Goal: Transaction & Acquisition: Purchase product/service

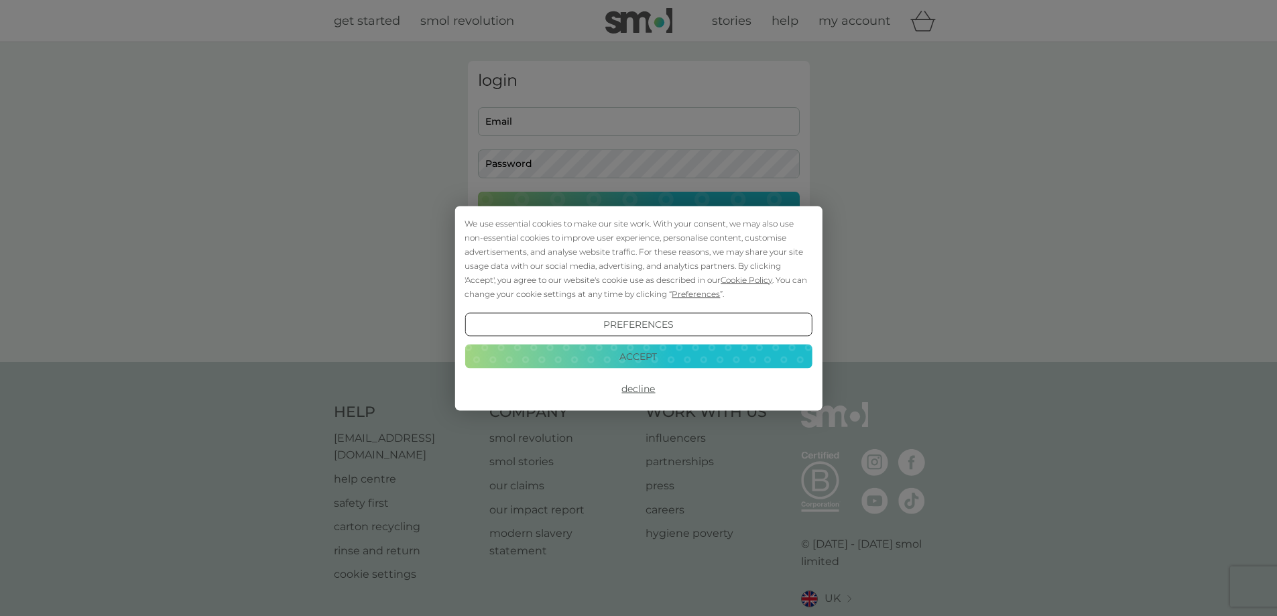
click at [663, 330] on button "Preferences" at bounding box center [637, 324] width 347 height 24
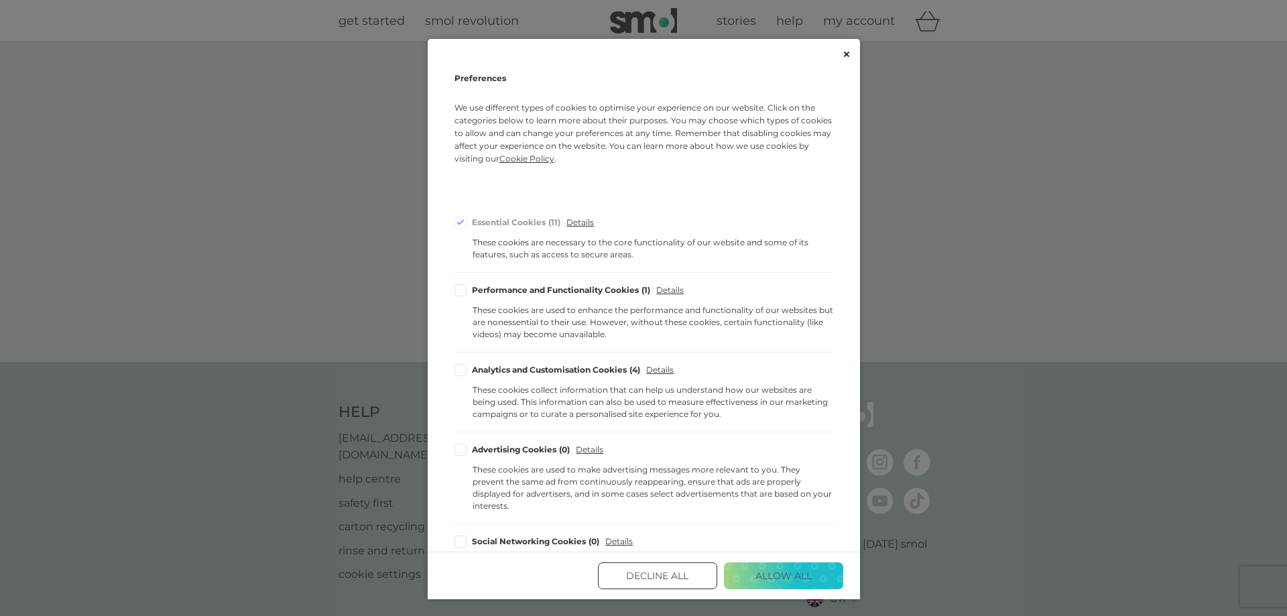
click at [667, 582] on button "Decline All" at bounding box center [657, 575] width 119 height 27
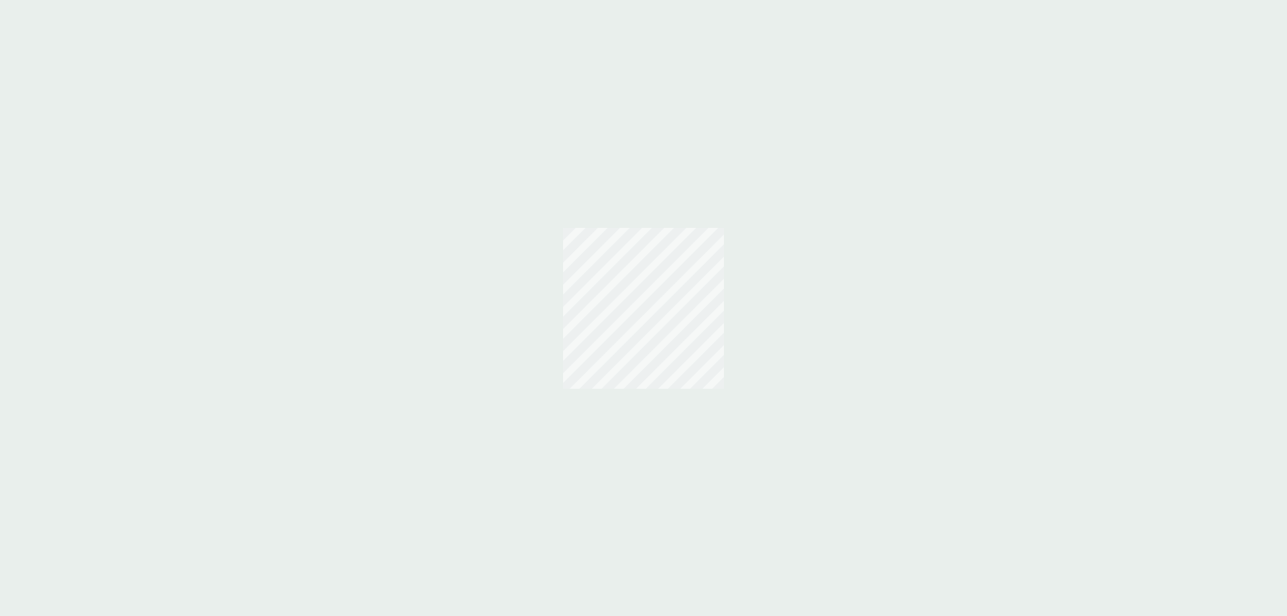
click at [560, 123] on div at bounding box center [643, 308] width 1287 height 616
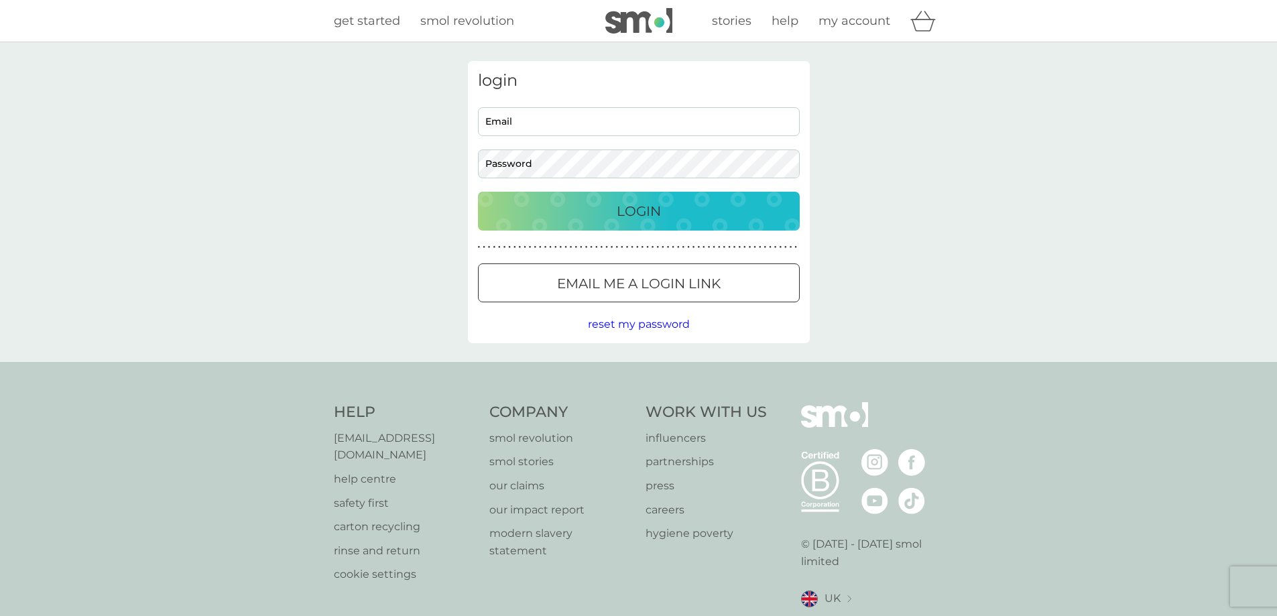
click at [560, 123] on input "Email" at bounding box center [639, 121] width 322 height 29
type input "philsketchley8@gmail.com"
click at [627, 212] on p "Login" at bounding box center [639, 210] width 44 height 21
click at [619, 208] on p "Login" at bounding box center [639, 210] width 44 height 21
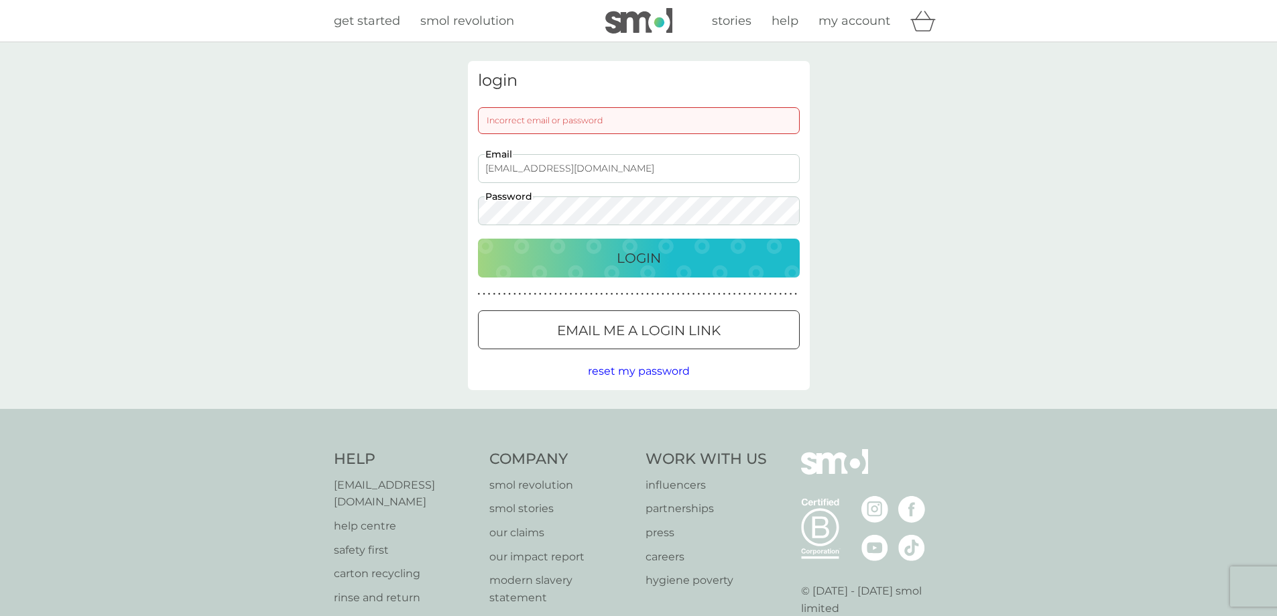
click at [665, 326] on p "Email me a login link" at bounding box center [639, 330] width 164 height 21
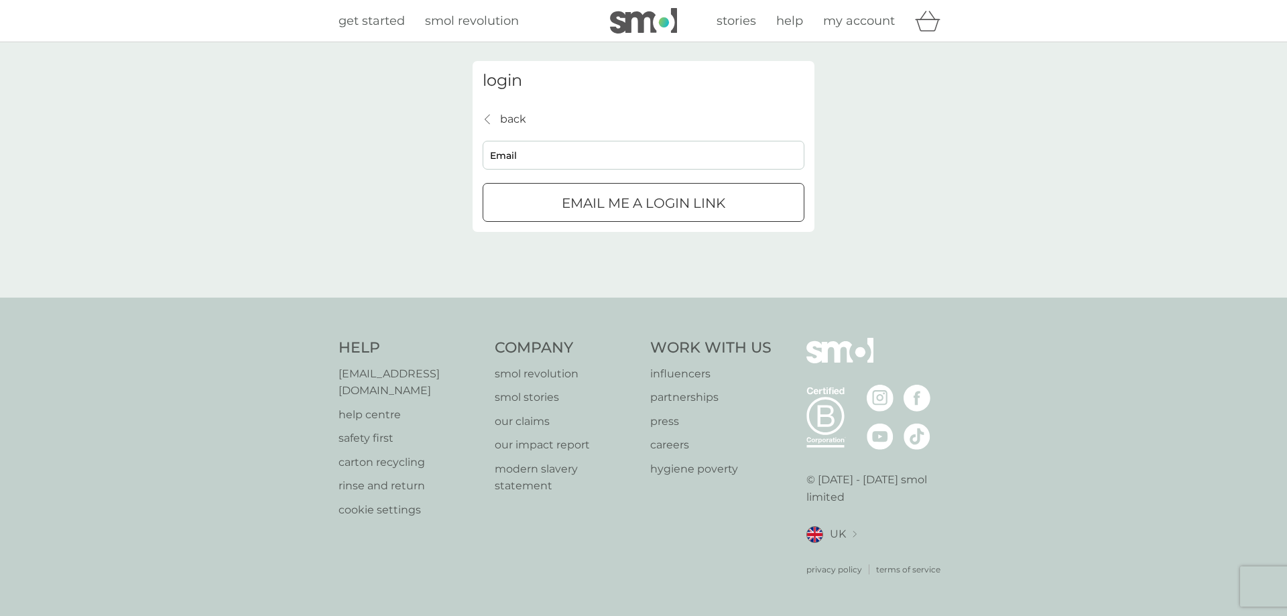
click at [499, 162] on input "Email" at bounding box center [644, 155] width 322 height 29
type input "philsketchley8@gmail.com"
click at [605, 204] on p "Email me a login link" at bounding box center [644, 202] width 164 height 21
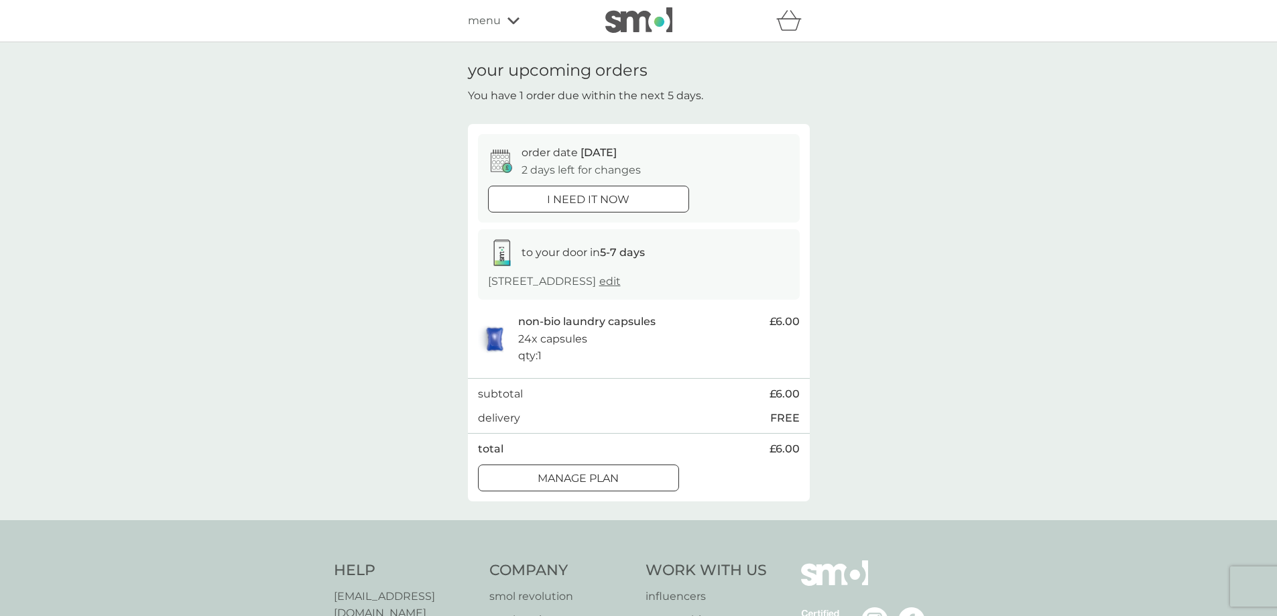
scroll to position [134, 0]
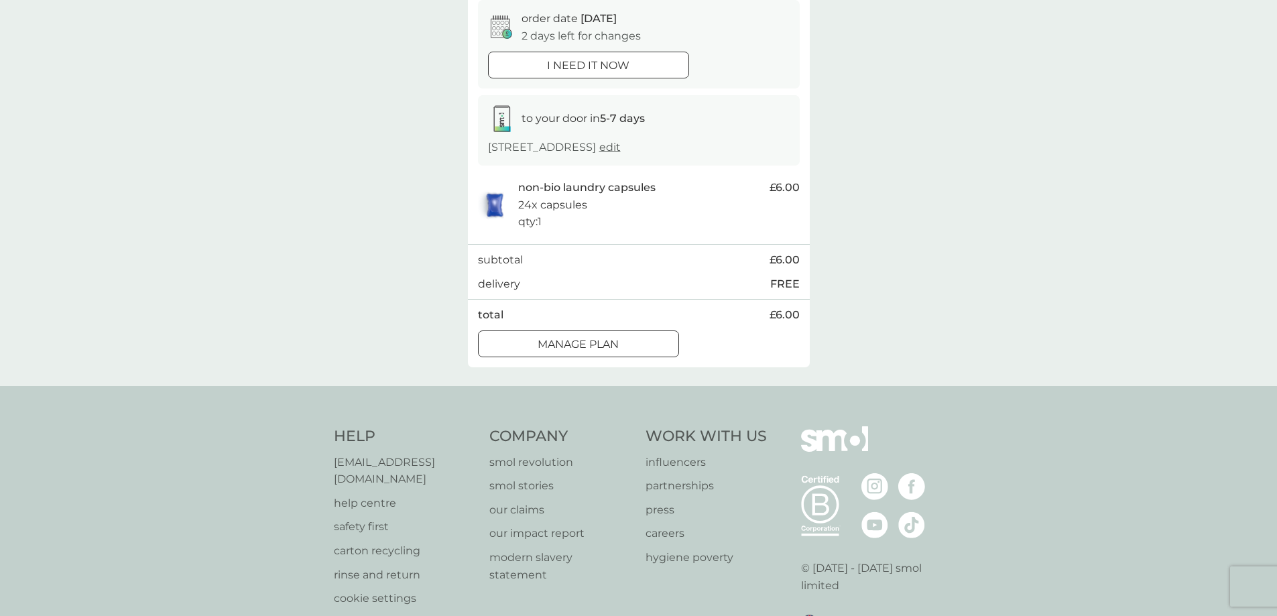
click at [611, 353] on p "Manage plan" at bounding box center [577, 344] width 81 height 17
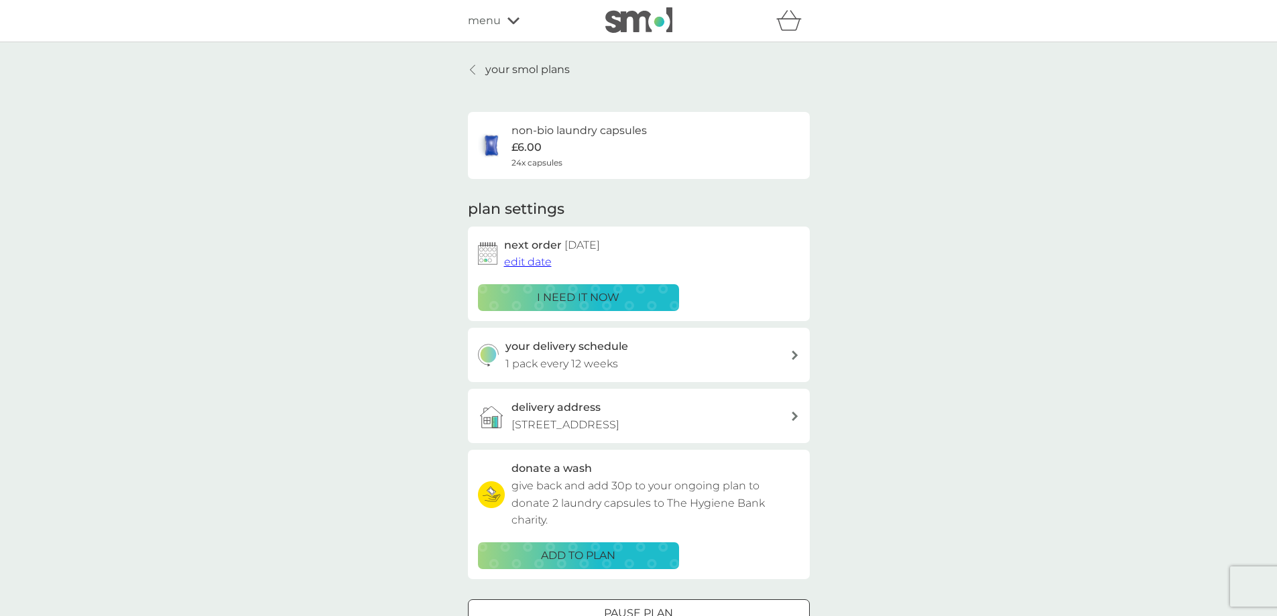
click at [516, 18] on icon at bounding box center [513, 21] width 12 height 8
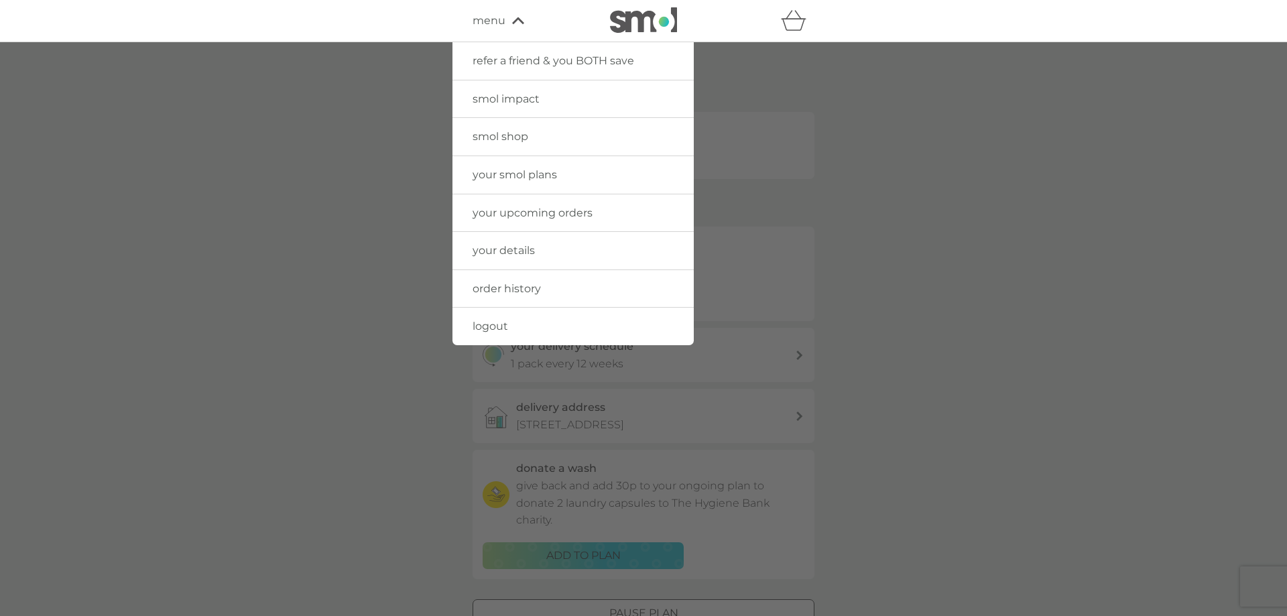
click at [490, 129] on link "smol shop" at bounding box center [572, 137] width 241 height 38
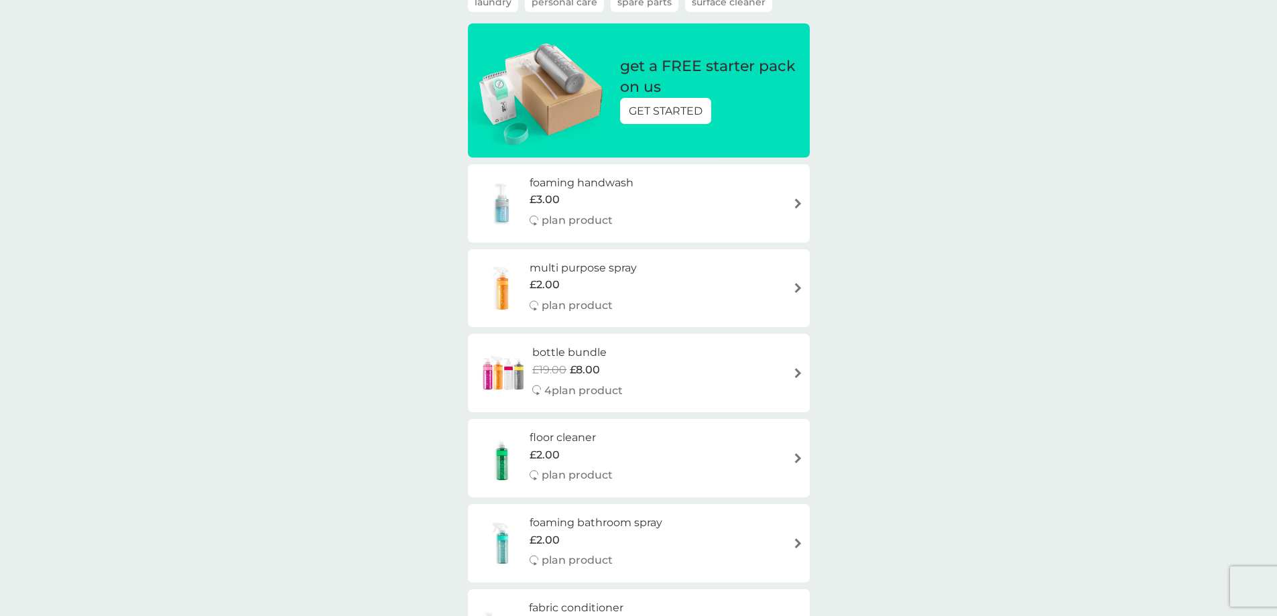
scroll to position [268, 0]
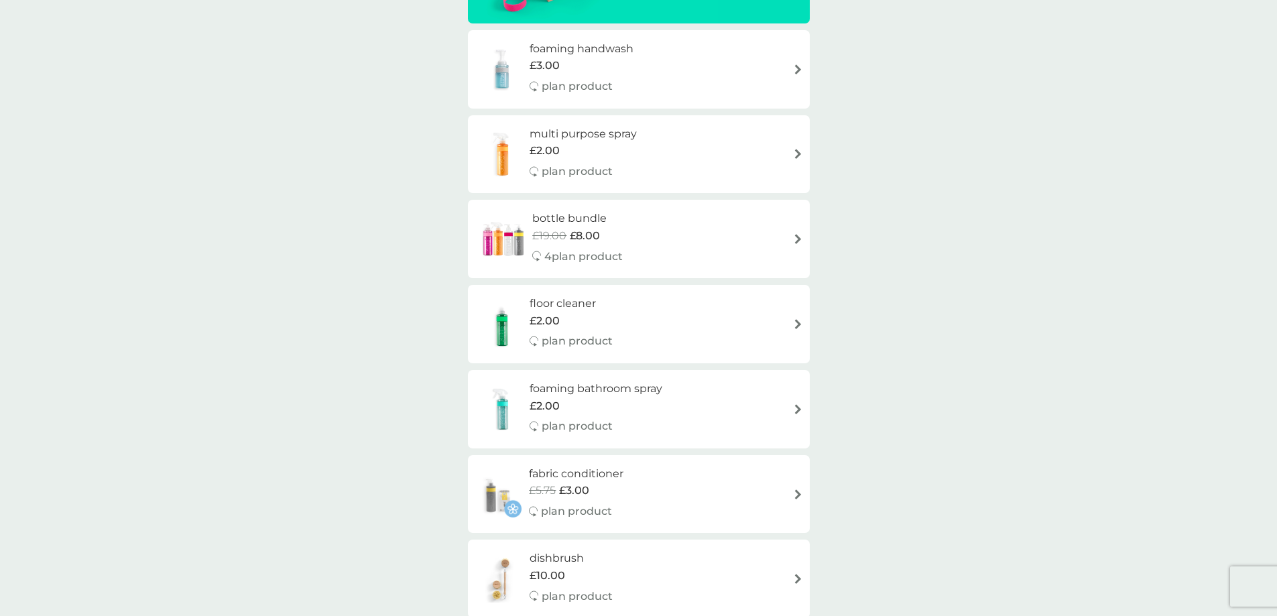
click at [795, 242] on img at bounding box center [798, 239] width 10 height 10
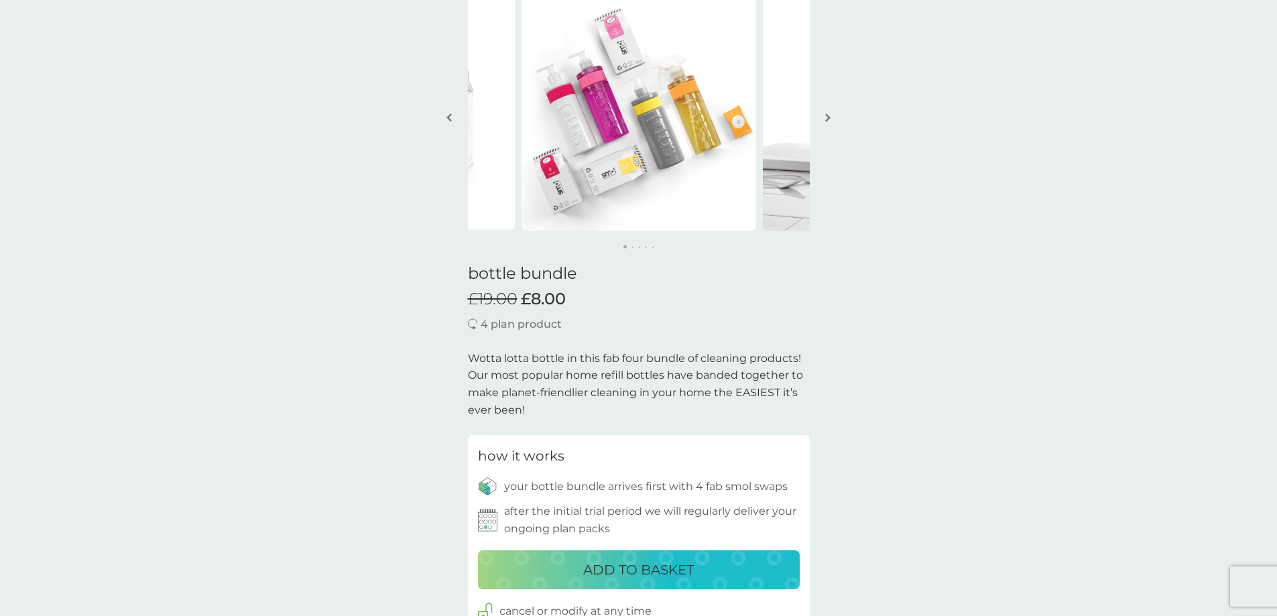
scroll to position [402, 0]
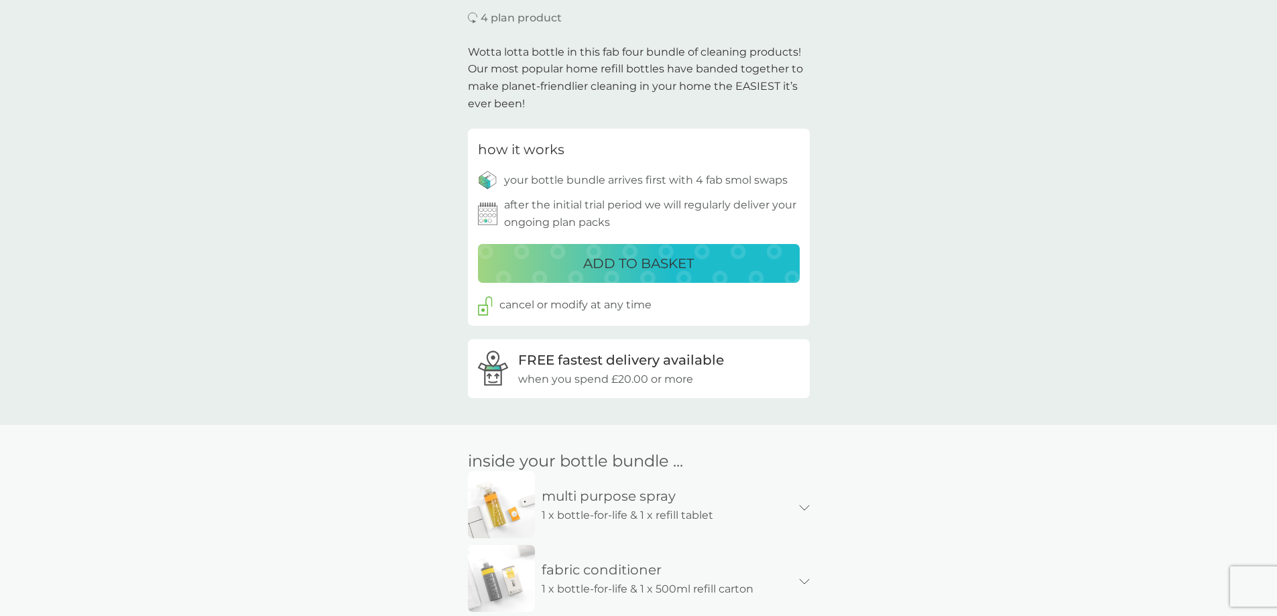
click at [623, 260] on p "ADD TO BASKET" at bounding box center [638, 263] width 111 height 21
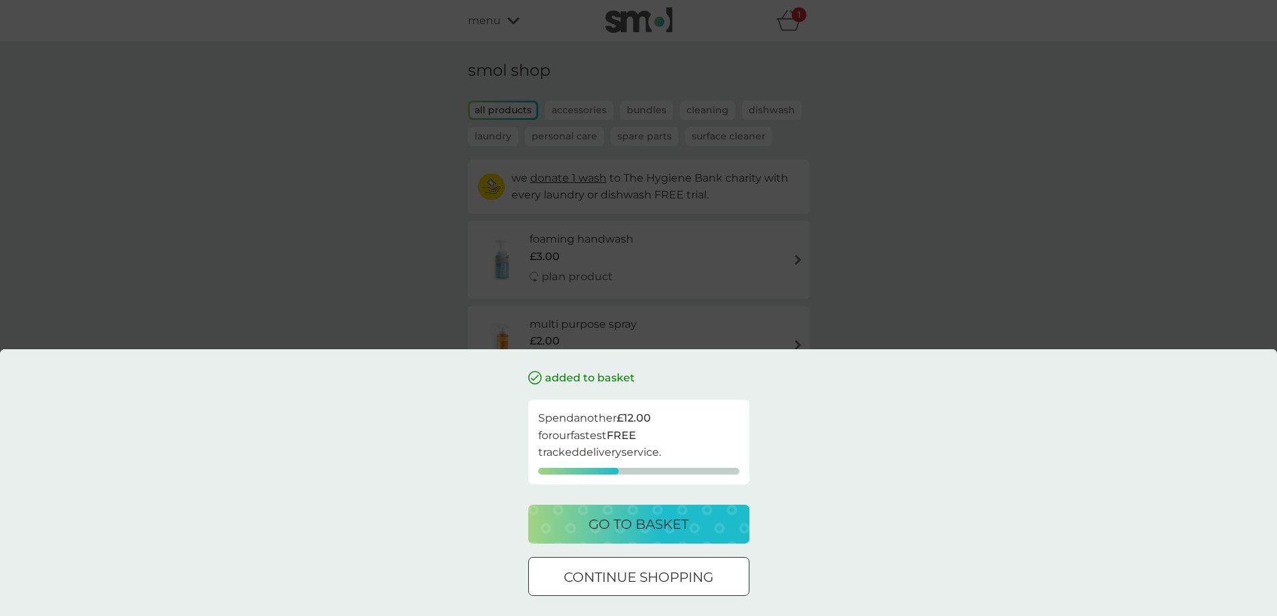
click at [665, 527] on p "go to basket" at bounding box center [638, 523] width 100 height 21
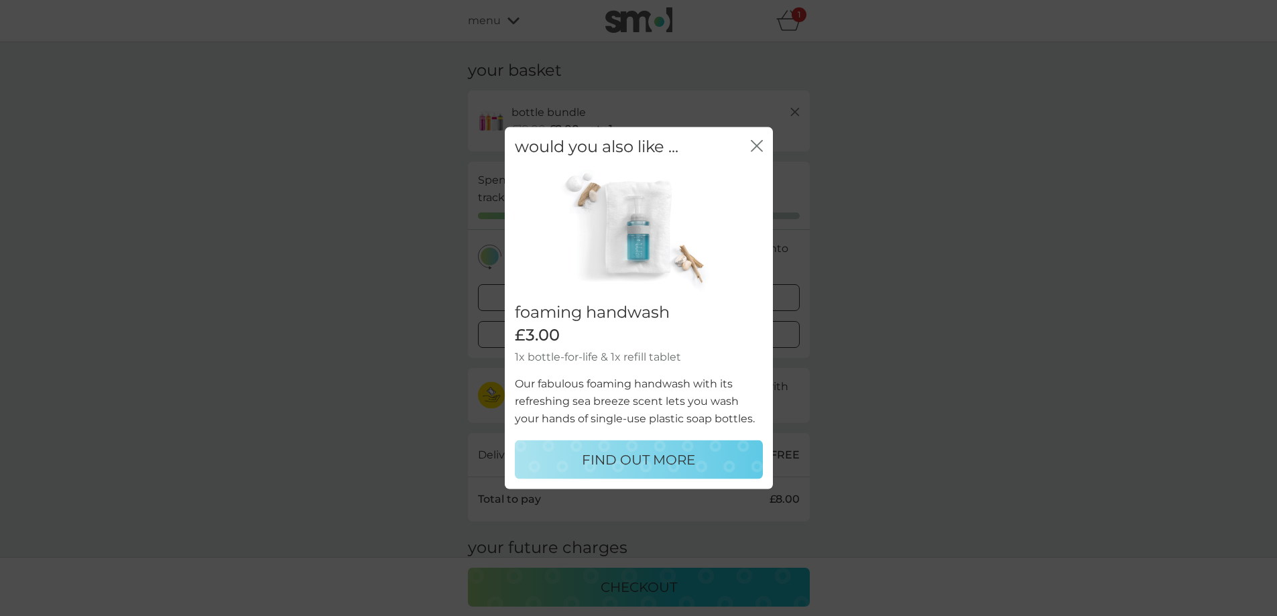
click at [756, 145] on icon "close" at bounding box center [753, 145] width 5 height 11
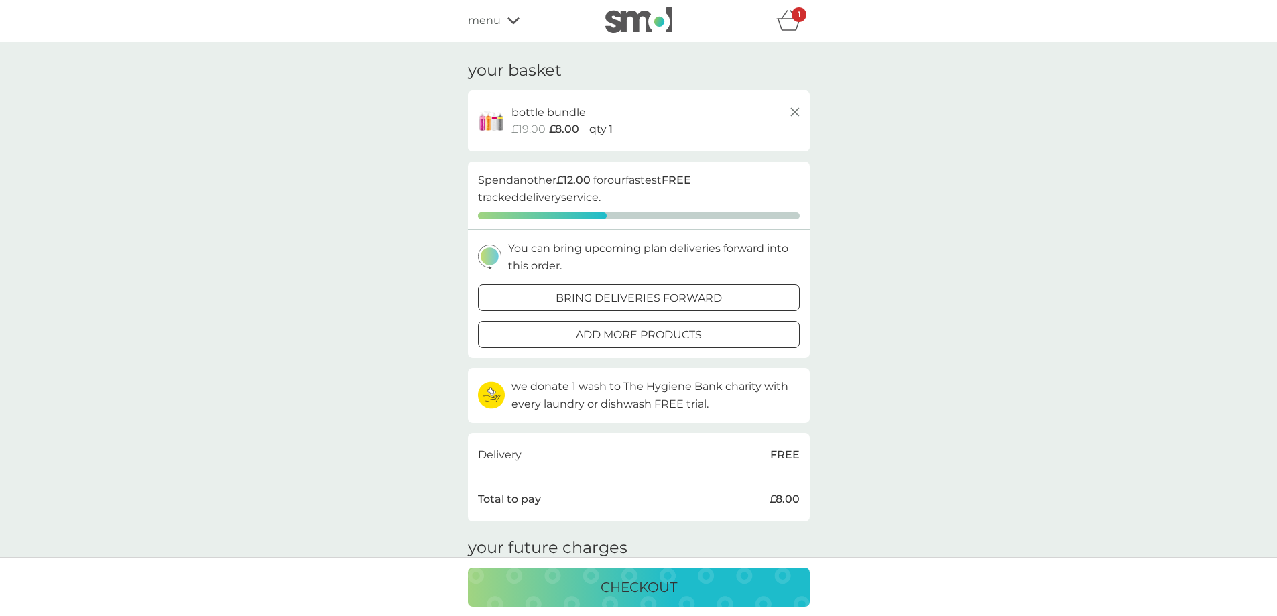
click at [783, 21] on icon "basket" at bounding box center [788, 20] width 25 height 21
click at [791, 17] on div "1" at bounding box center [798, 14] width 15 height 15
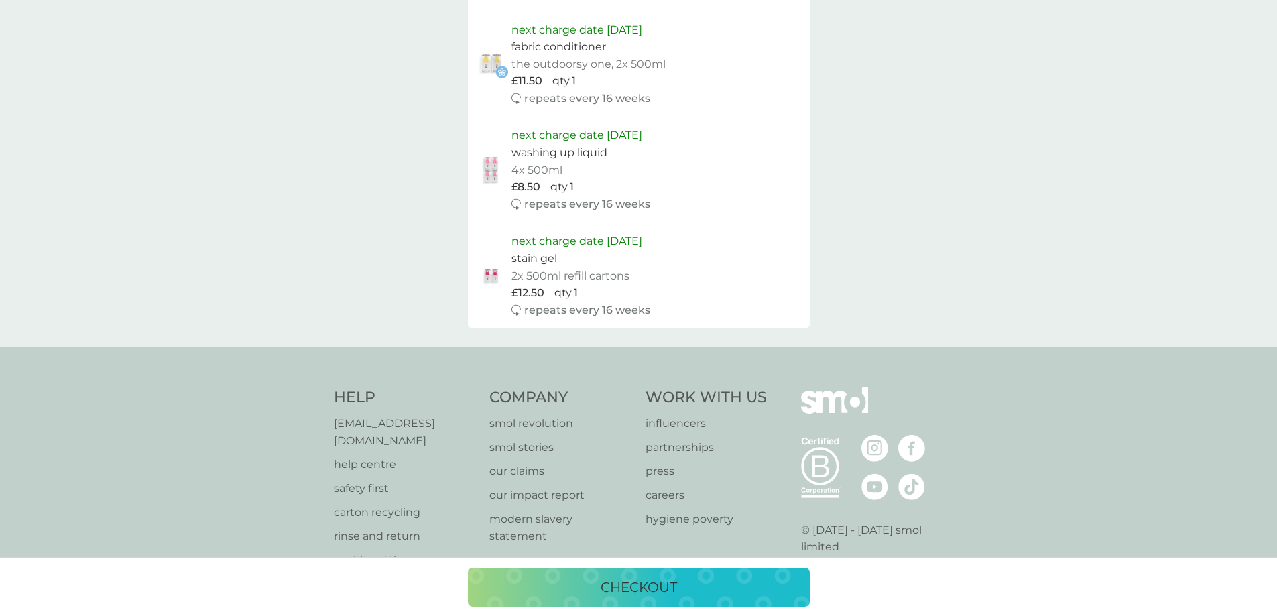
scroll to position [670, 0]
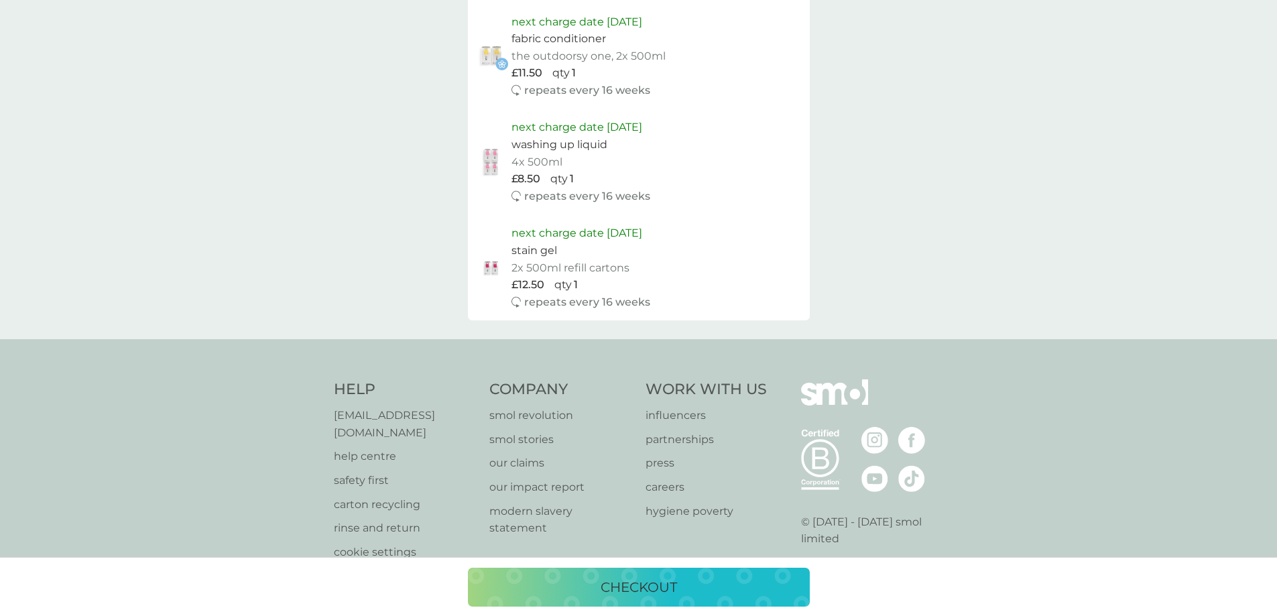
click at [645, 575] on button "checkout" at bounding box center [639, 587] width 342 height 39
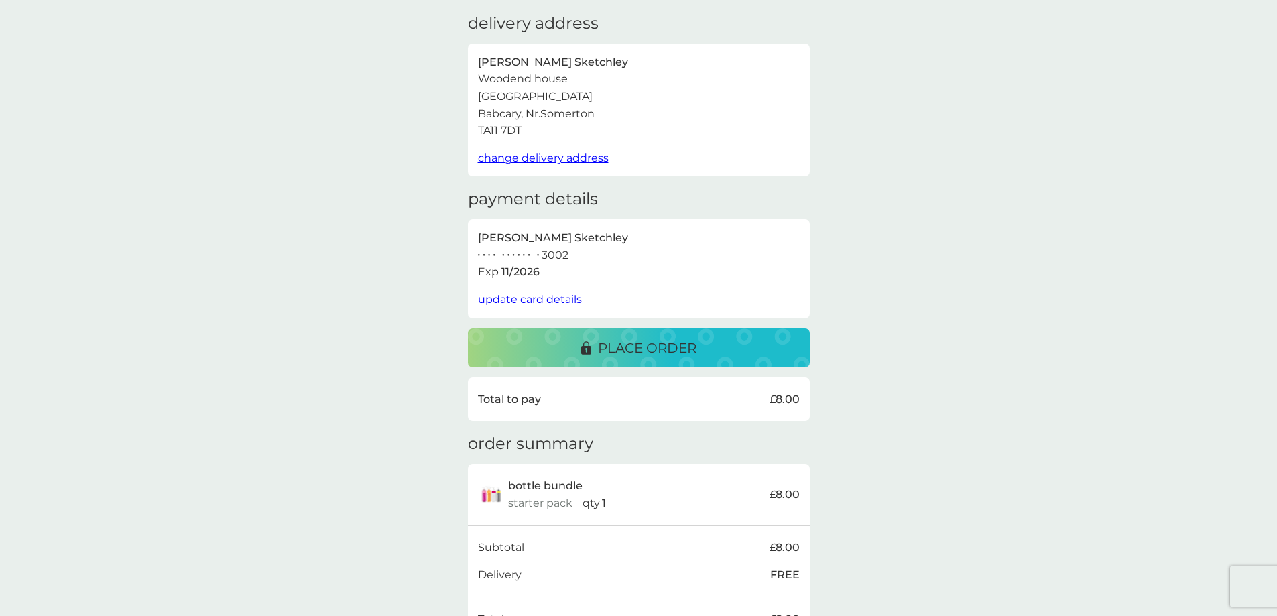
scroll to position [181, 0]
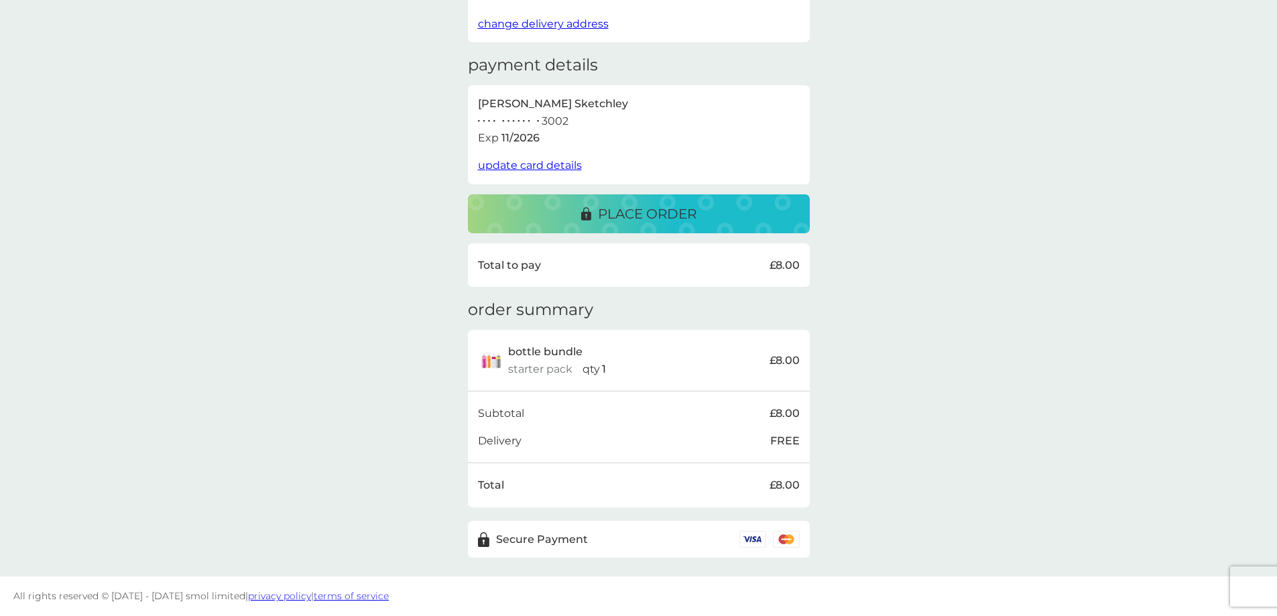
click at [509, 163] on span "update card details" at bounding box center [530, 165] width 104 height 13
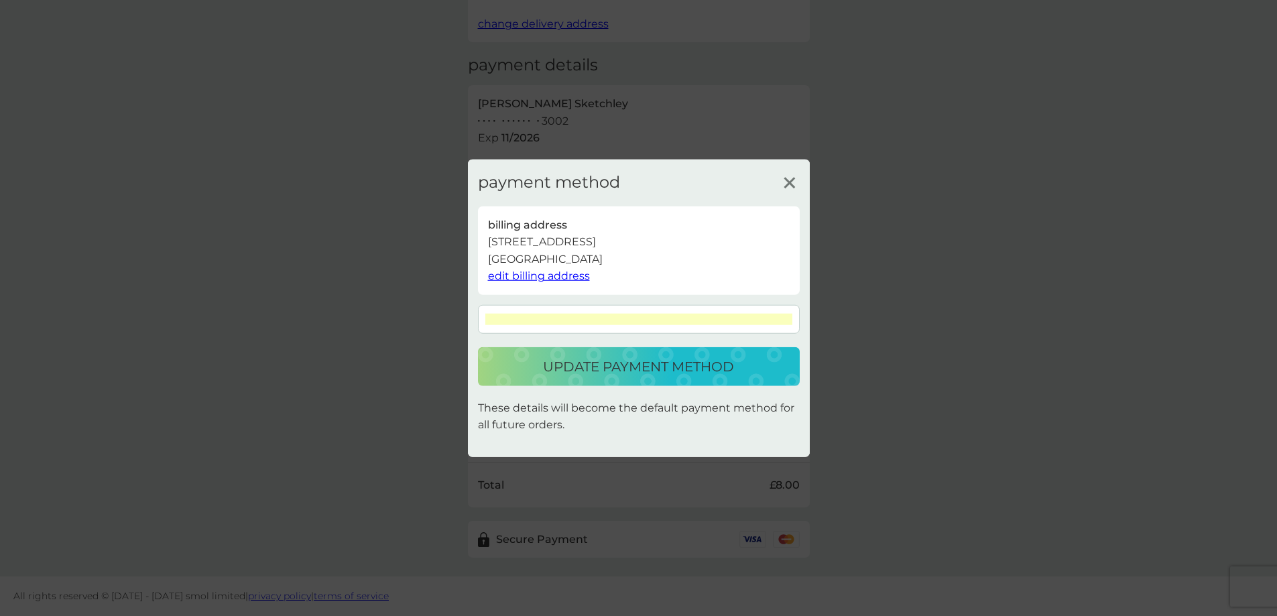
click at [625, 377] on p "update payment method" at bounding box center [638, 366] width 191 height 21
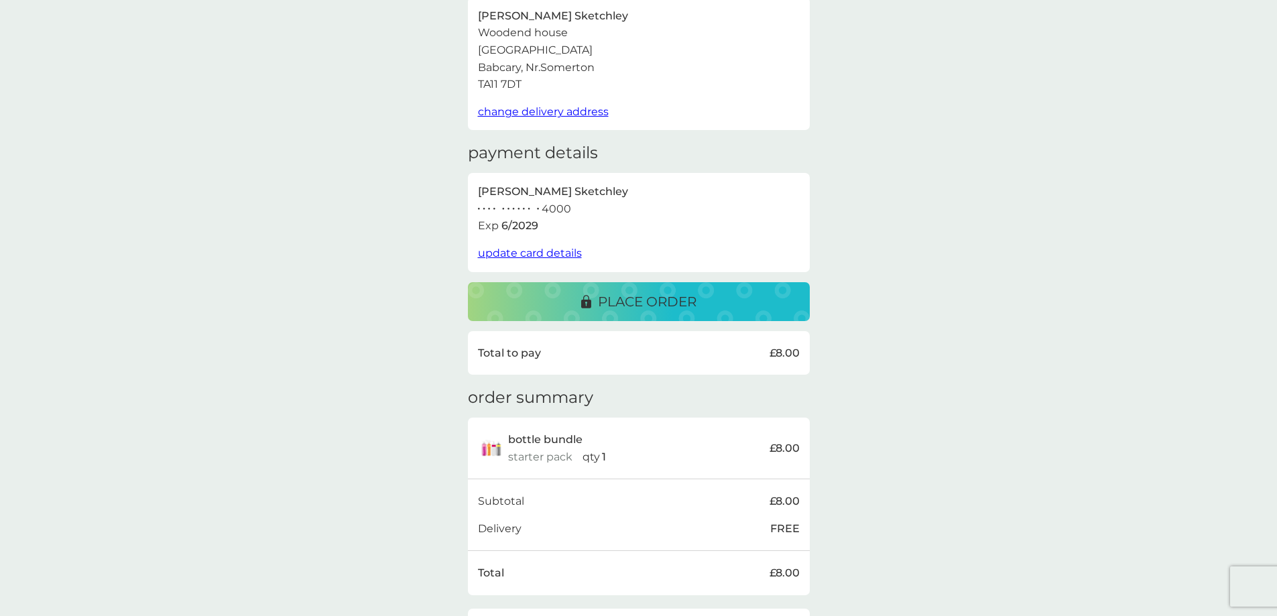
scroll to position [0, 0]
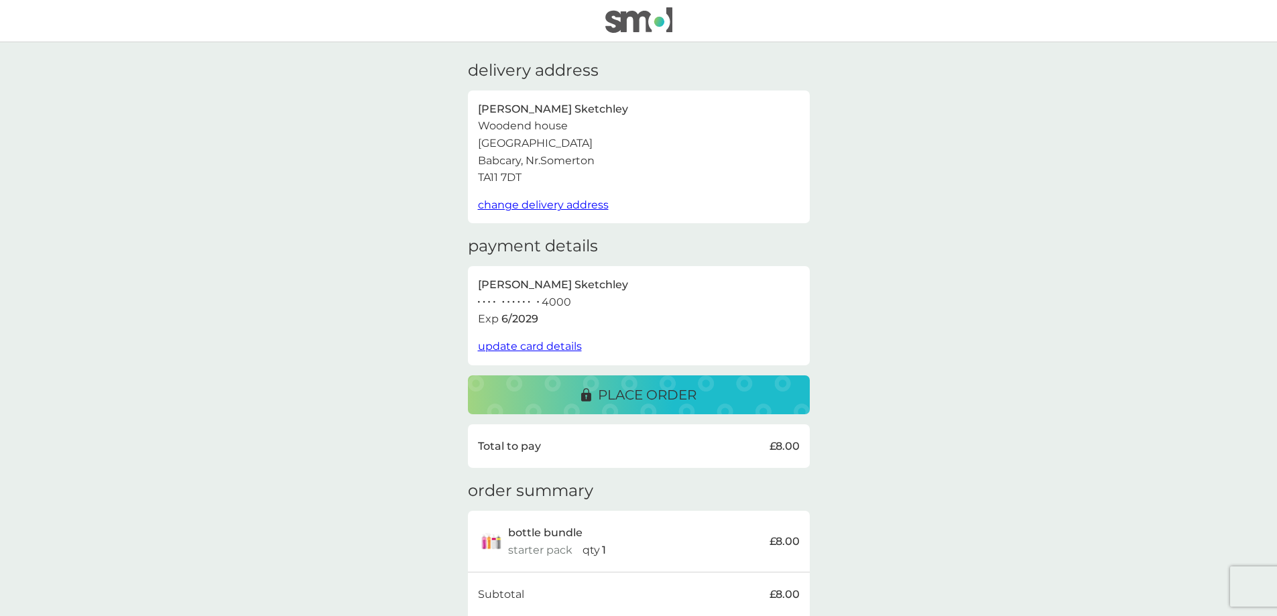
click at [622, 391] on p "place order" at bounding box center [647, 394] width 99 height 21
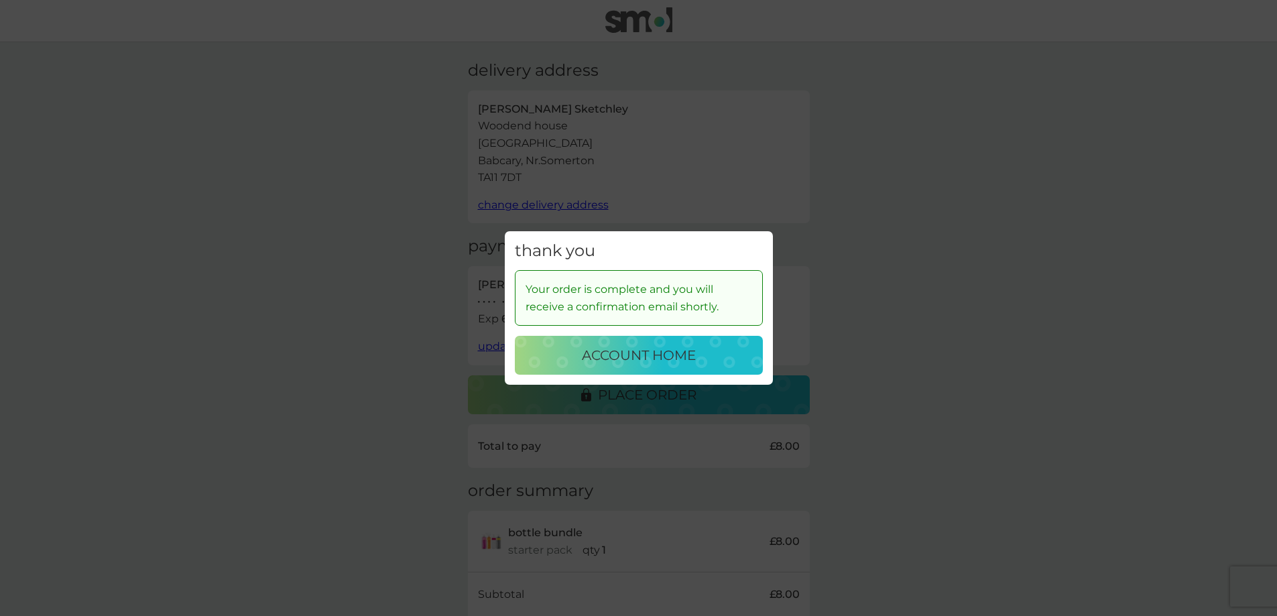
click at [621, 355] on p "account home" at bounding box center [639, 354] width 114 height 21
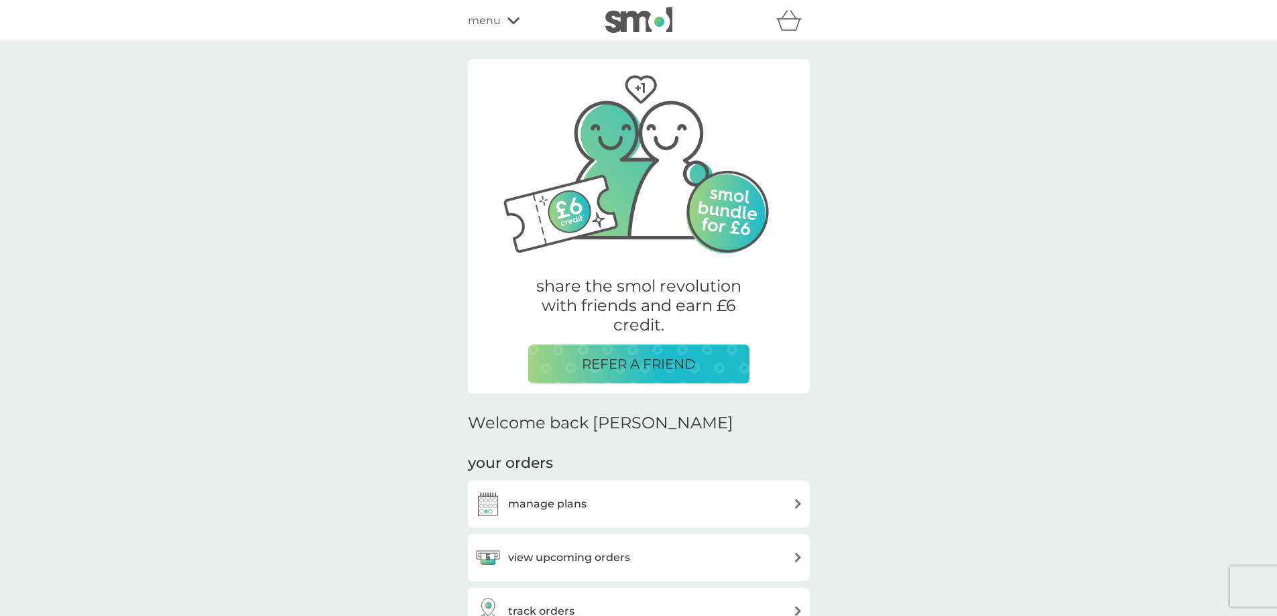
click at [485, 16] on span "menu" at bounding box center [484, 20] width 33 height 17
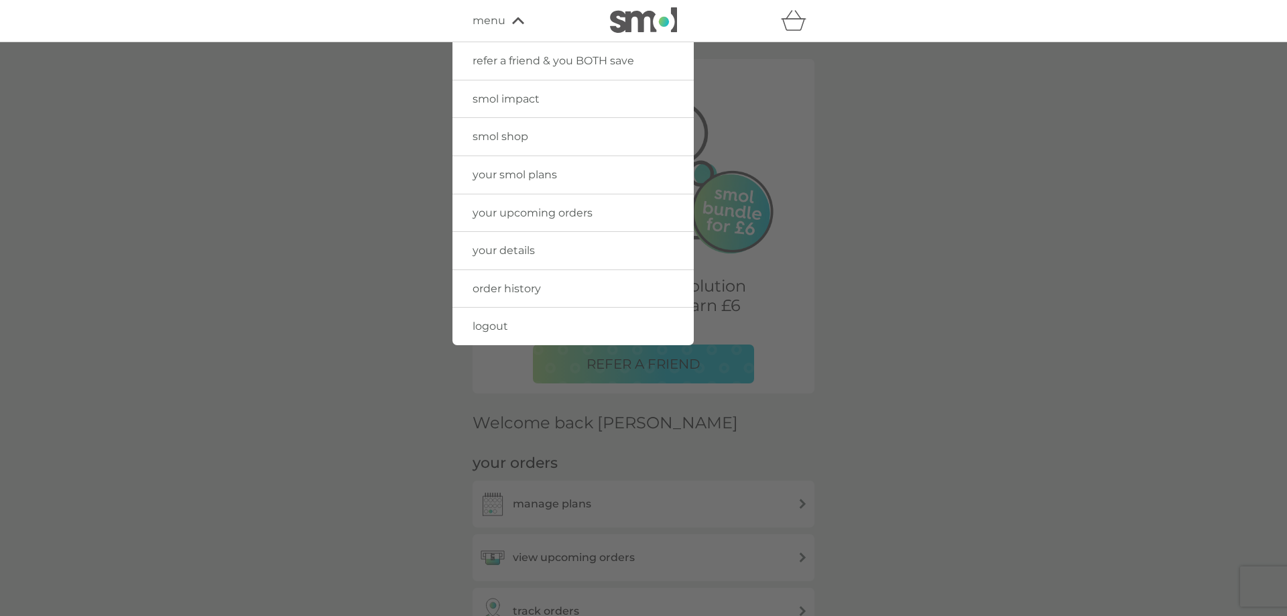
click at [502, 253] on span "your details" at bounding box center [503, 250] width 62 height 13
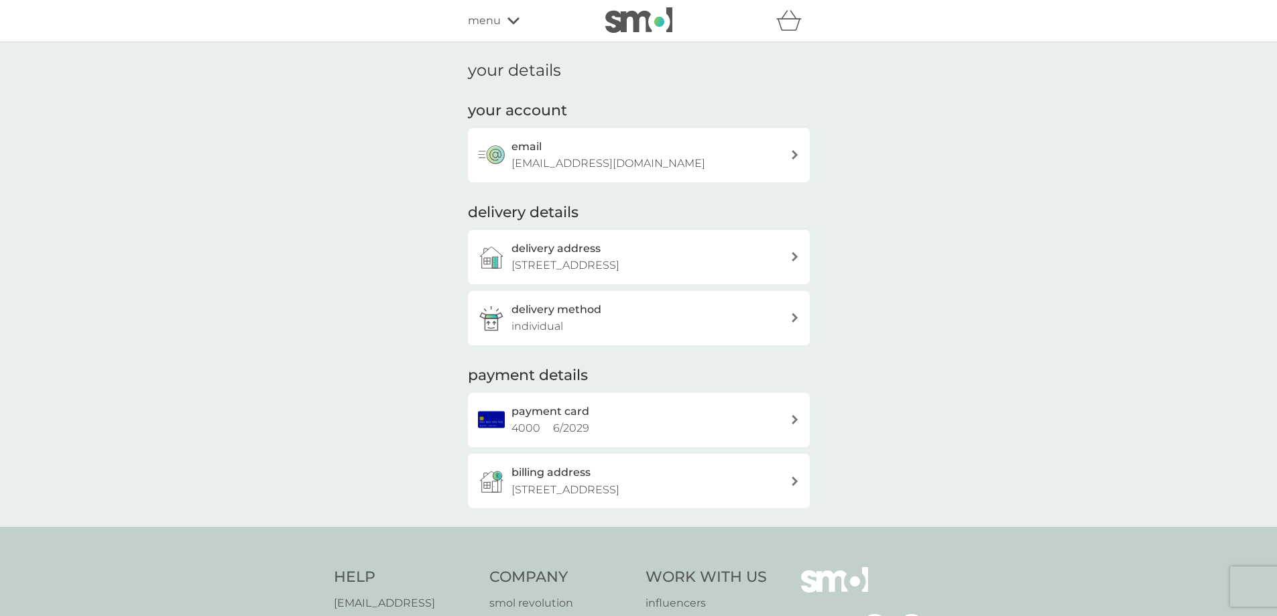
click at [504, 18] on div "menu" at bounding box center [525, 20] width 114 height 17
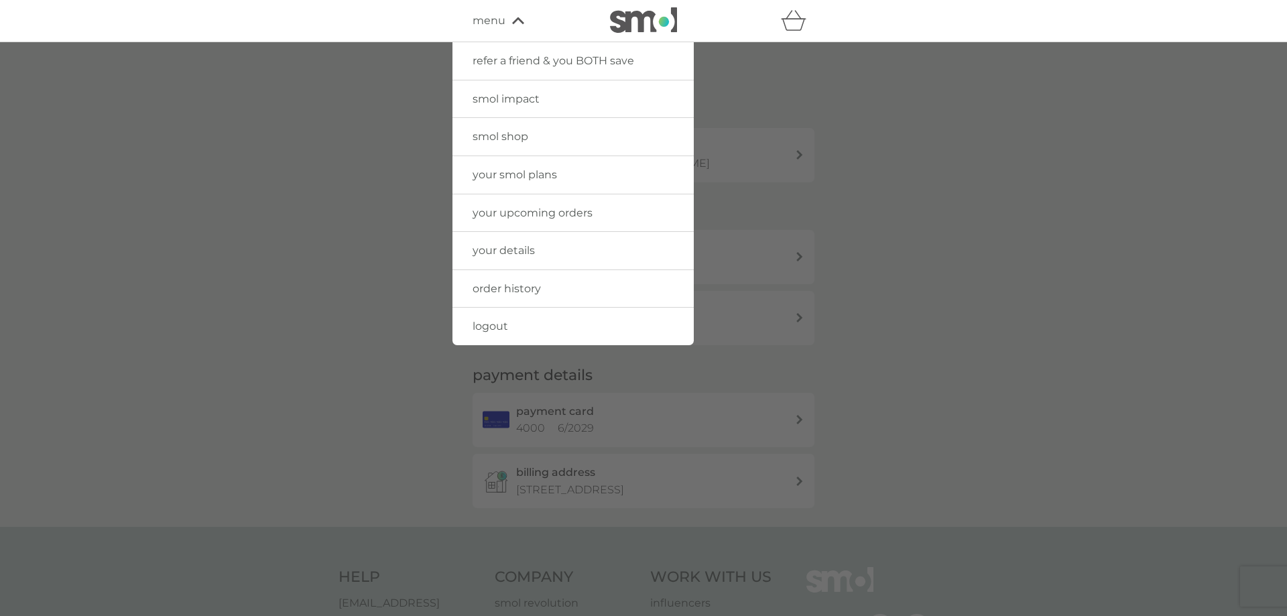
click at [505, 212] on span "your upcoming orders" at bounding box center [532, 212] width 120 height 13
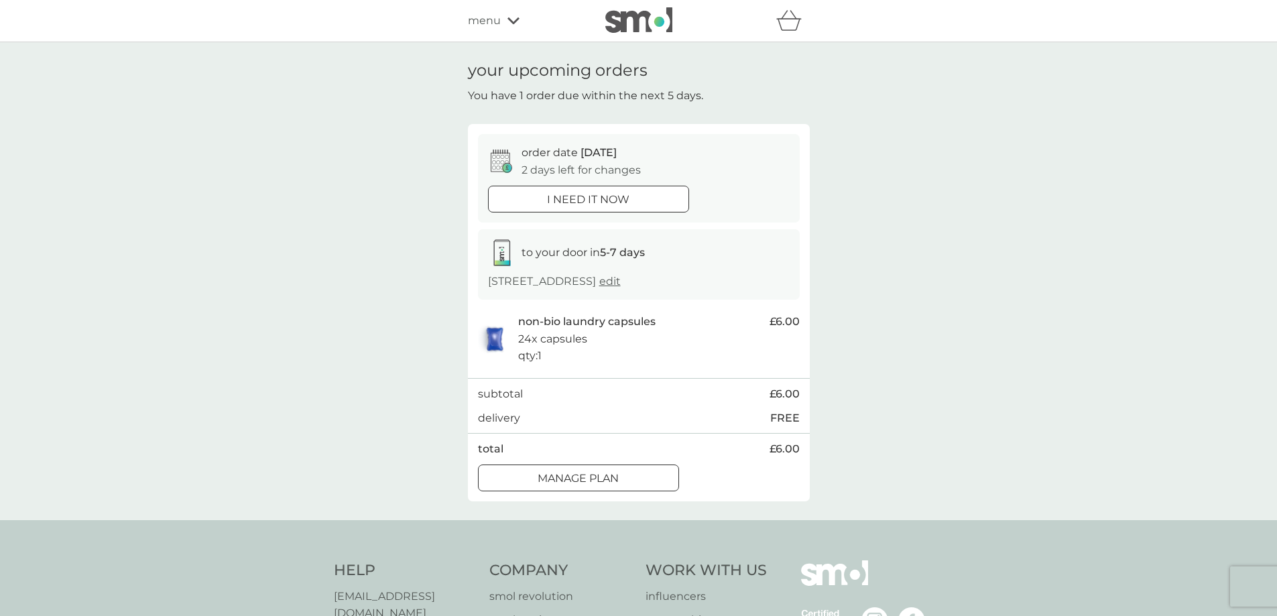
click at [497, 21] on span "menu" at bounding box center [484, 20] width 33 height 17
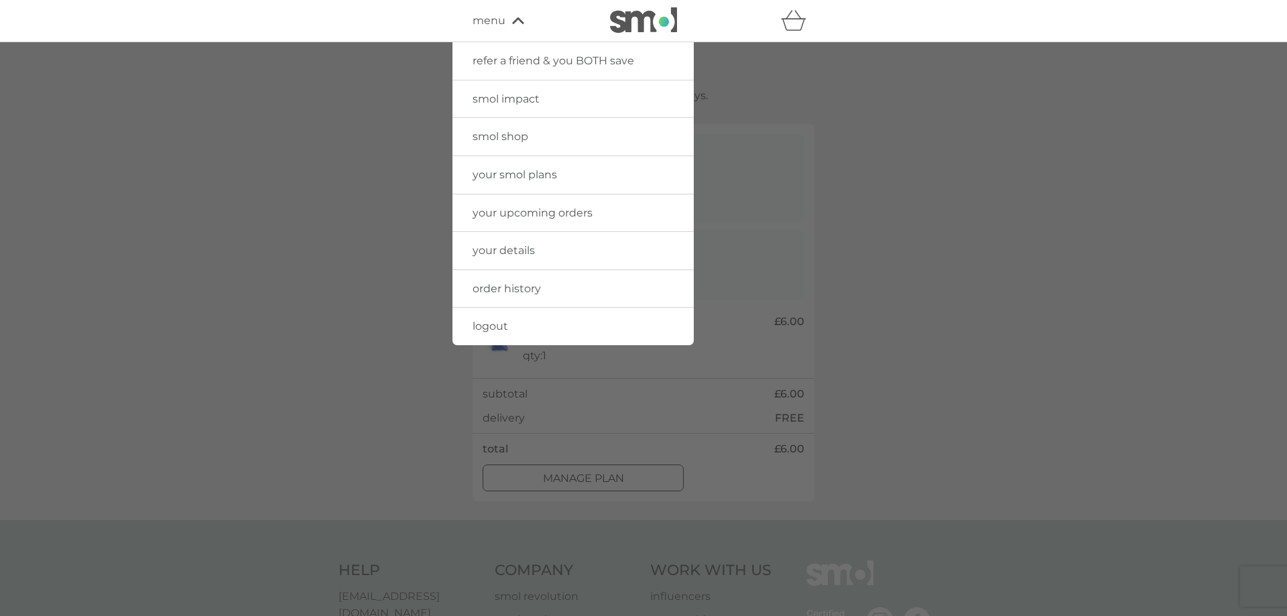
click at [515, 292] on span "order history" at bounding box center [506, 288] width 68 height 13
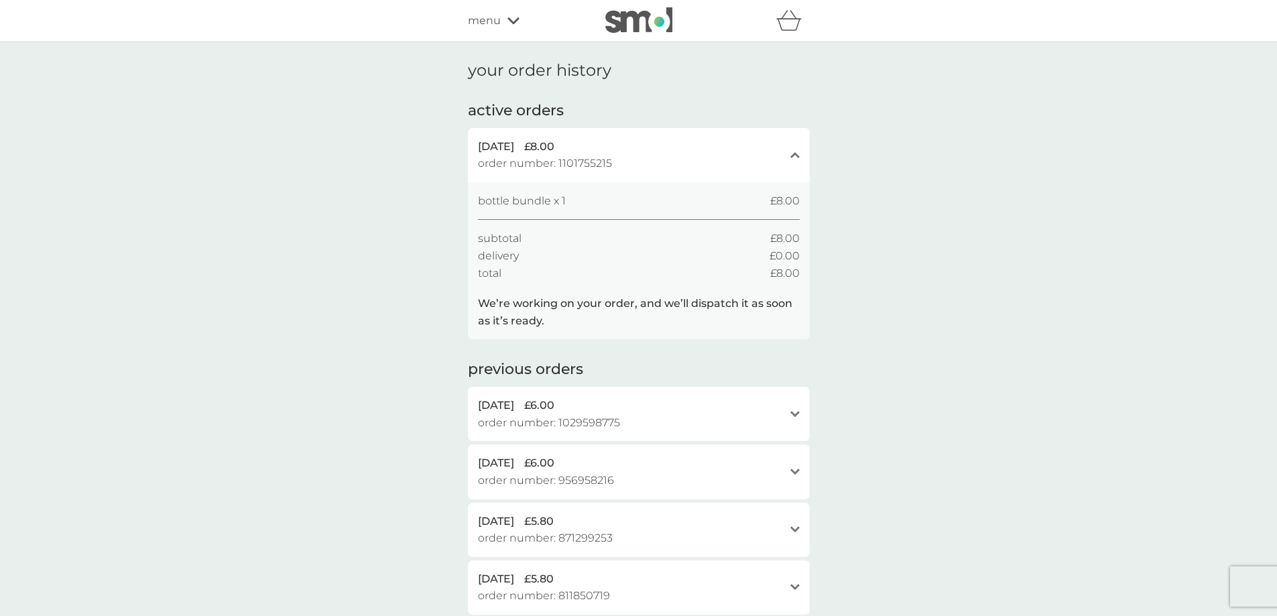
click at [477, 20] on span "menu" at bounding box center [484, 20] width 33 height 17
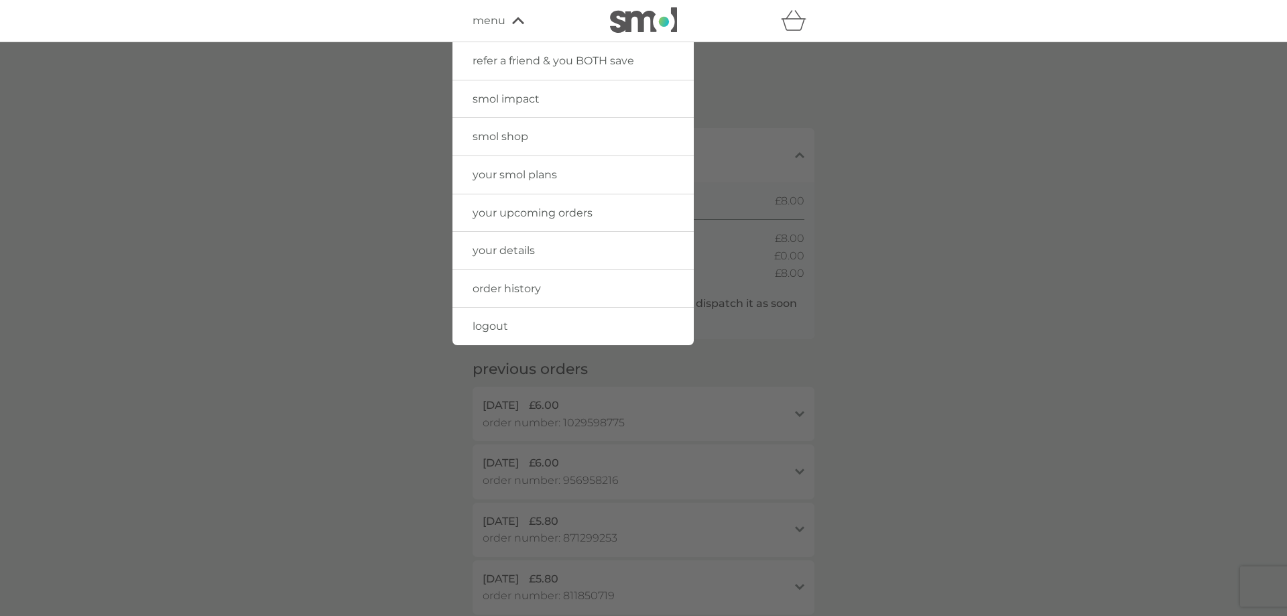
click at [483, 326] on span "logout" at bounding box center [490, 326] width 36 height 13
